Goal: Information Seeking & Learning: Learn about a topic

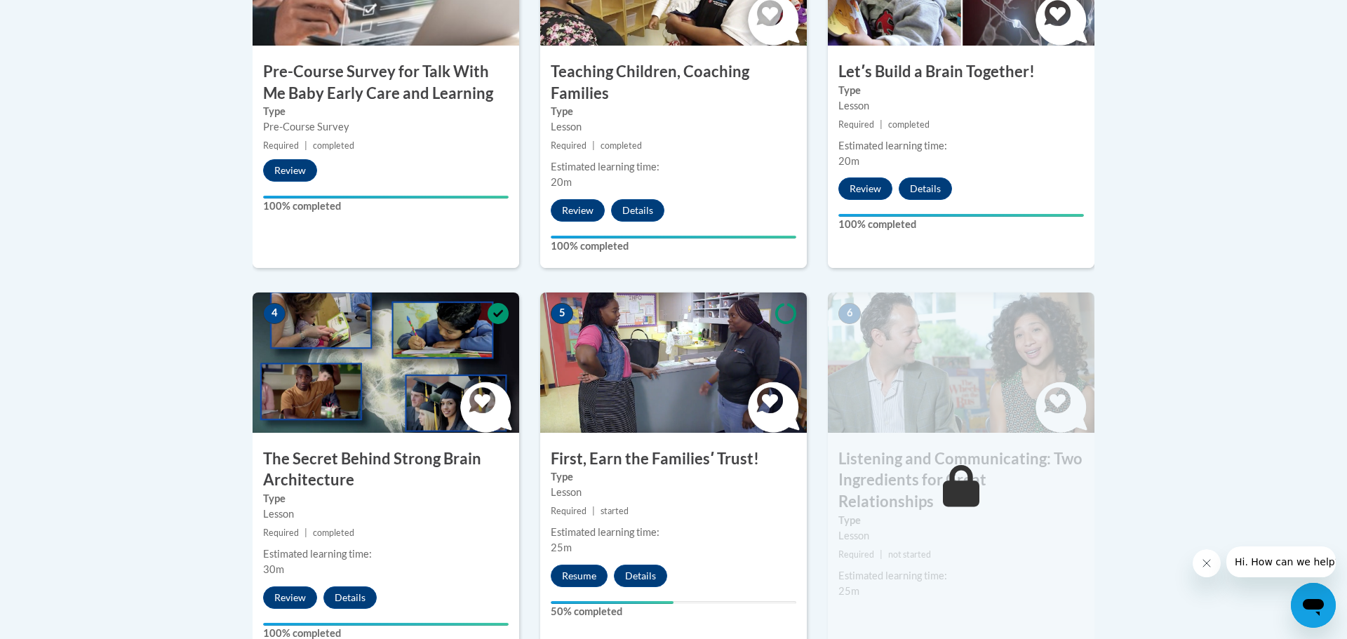
scroll to position [589, 0]
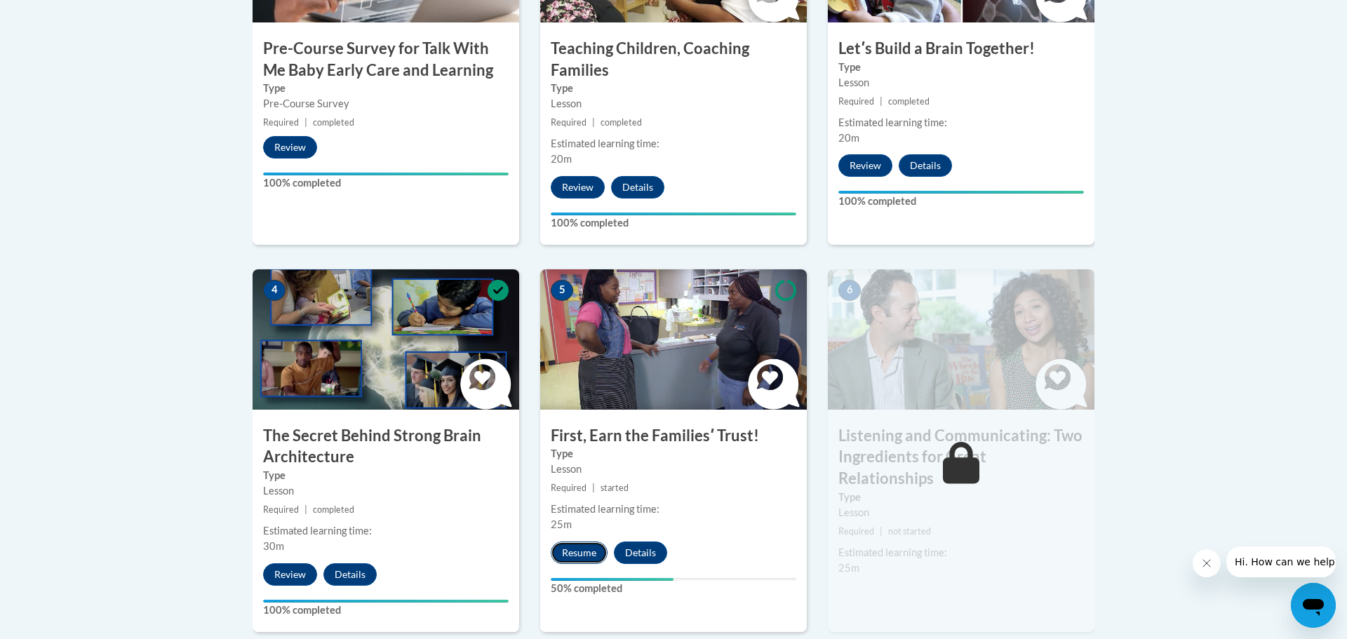
click at [589, 545] on button "Resume" at bounding box center [579, 553] width 57 height 22
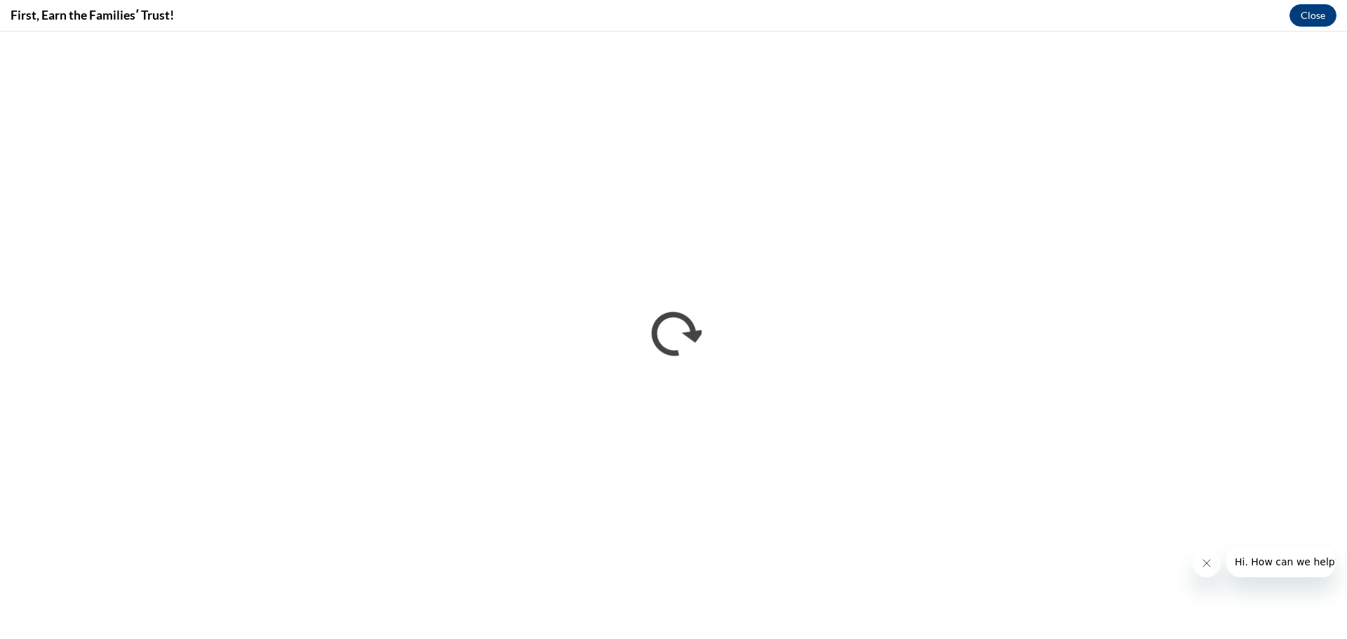
scroll to position [0, 0]
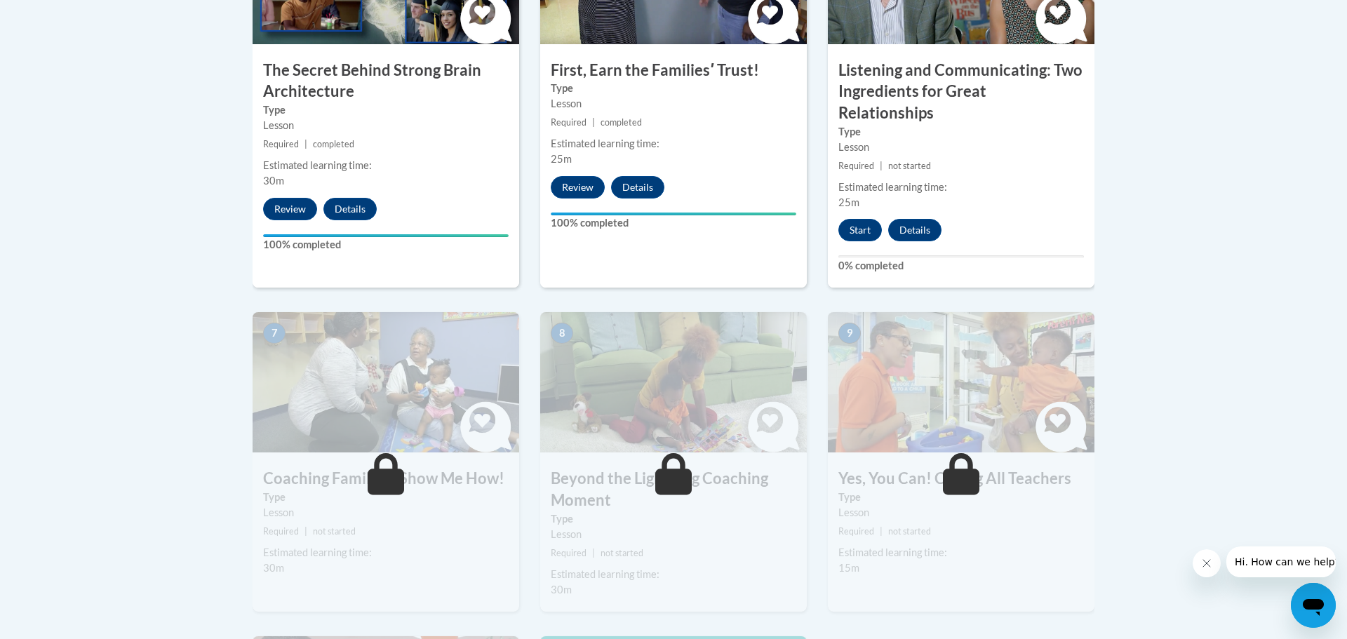
scroll to position [954, 0]
click at [859, 220] on button "Start" at bounding box center [860, 231] width 44 height 22
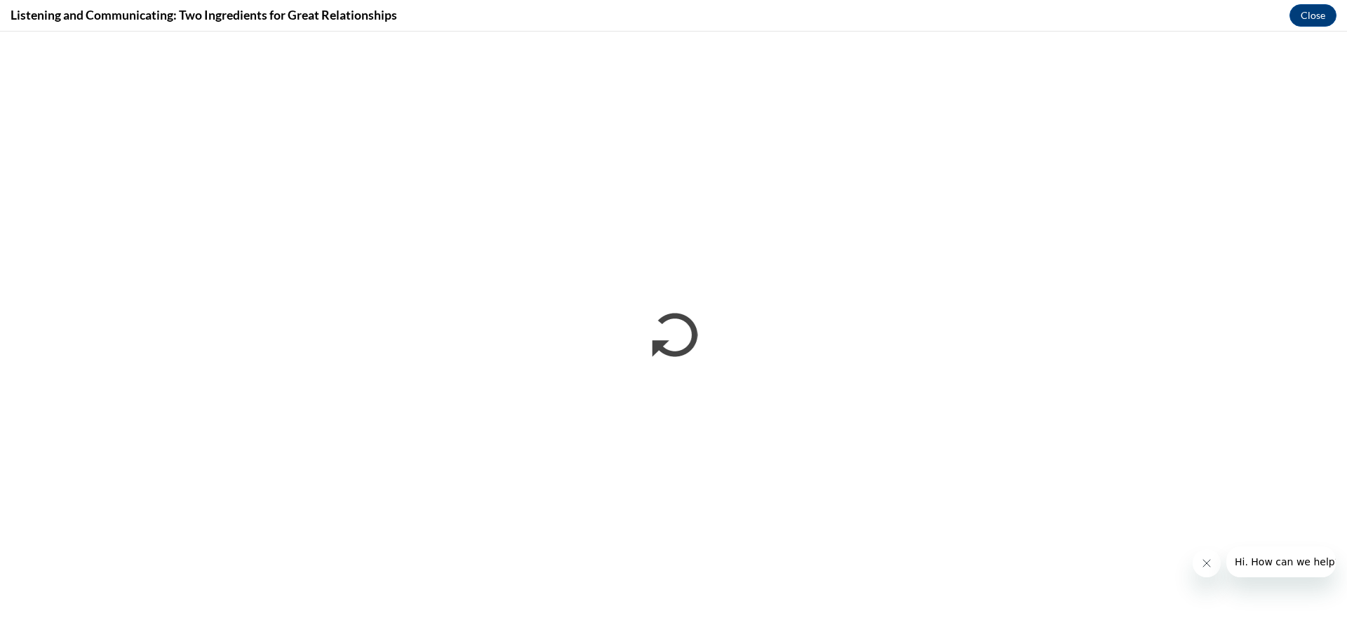
scroll to position [0, 0]
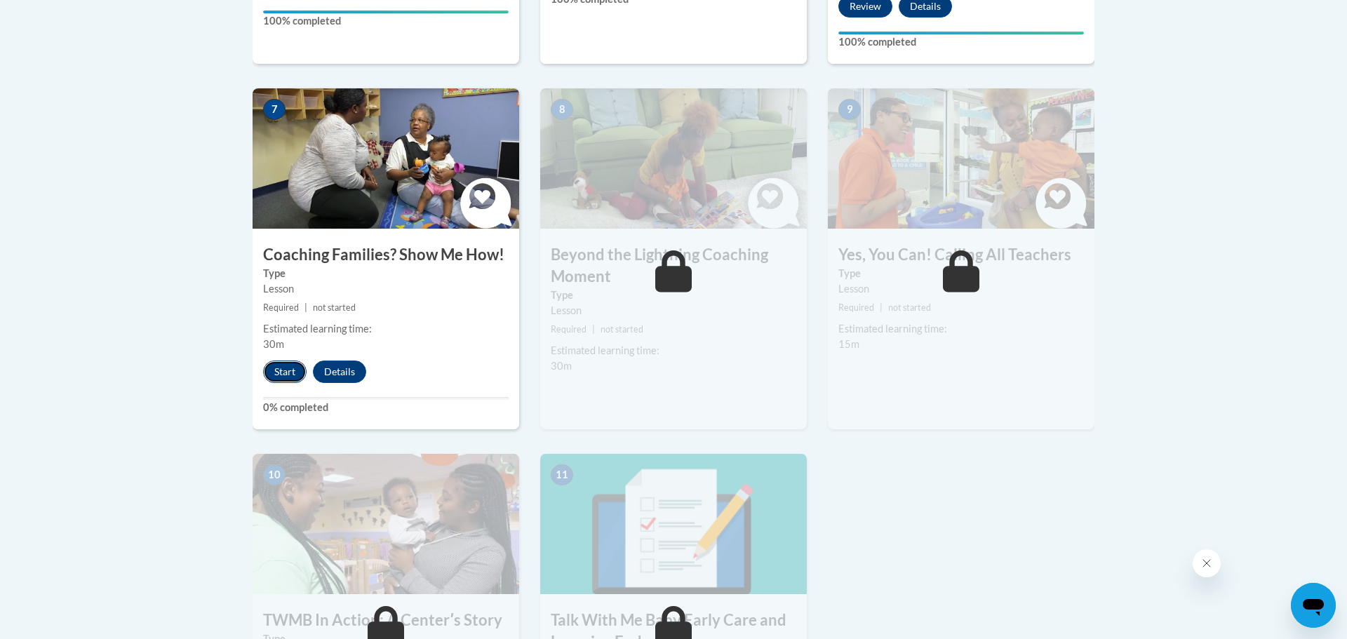
click at [285, 361] on button "Start" at bounding box center [285, 372] width 44 height 22
